Goal: Task Accomplishment & Management: Manage account settings

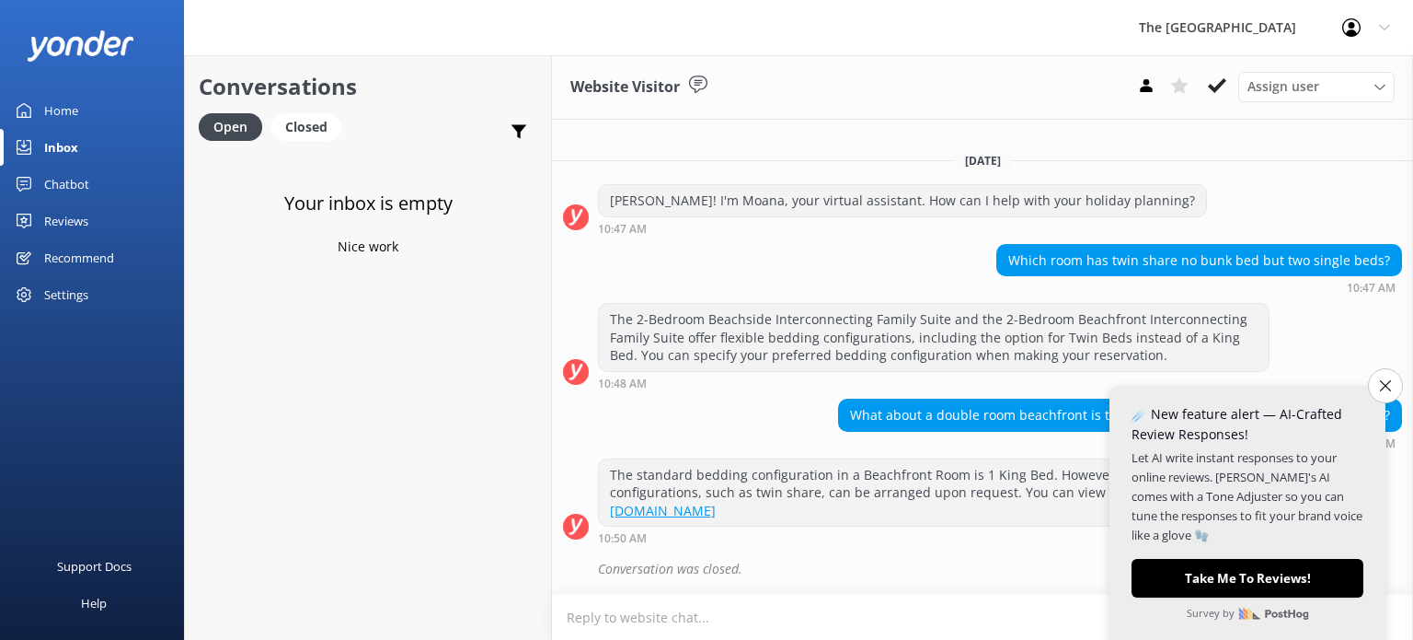
click at [61, 147] on div "Inbox" at bounding box center [61, 147] width 34 height 37
